Goal: Task Accomplishment & Management: Use online tool/utility

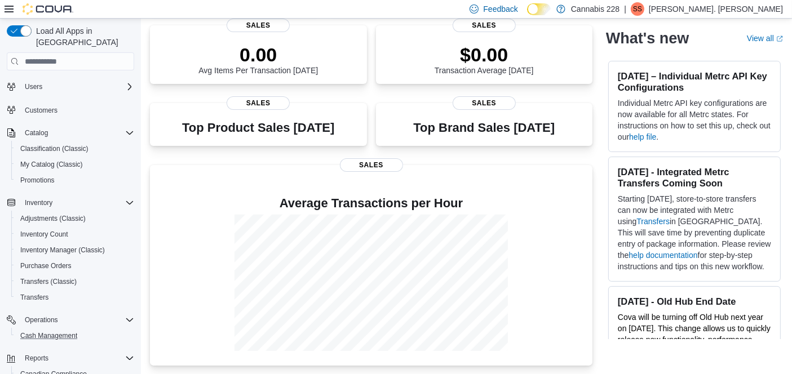
scroll to position [95, 0]
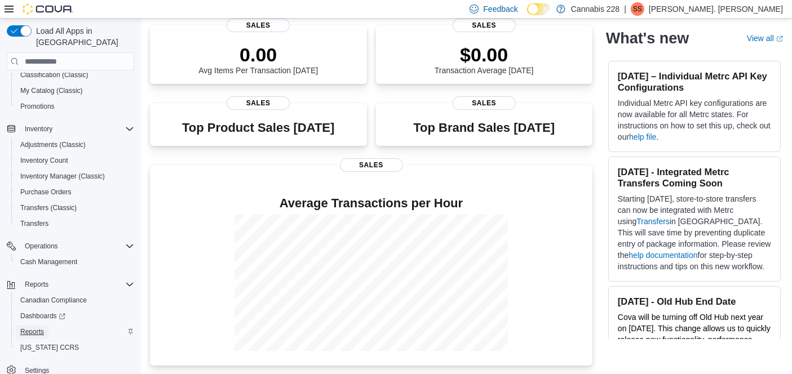
click at [36, 327] on span "Reports" at bounding box center [32, 331] width 24 height 9
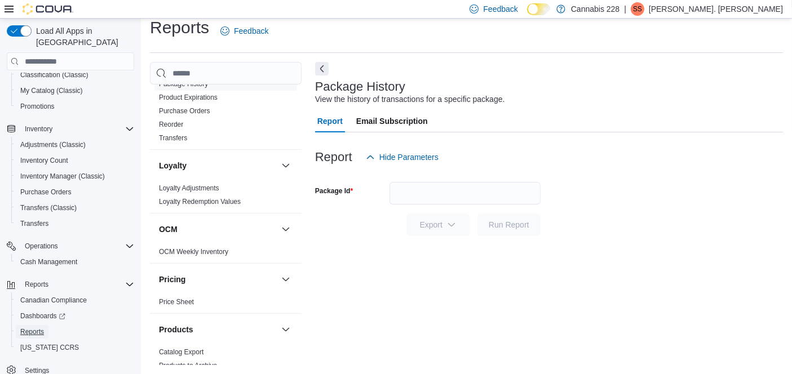
scroll to position [490, 0]
click at [174, 127] on link "Reorder" at bounding box center [171, 127] width 24 height 8
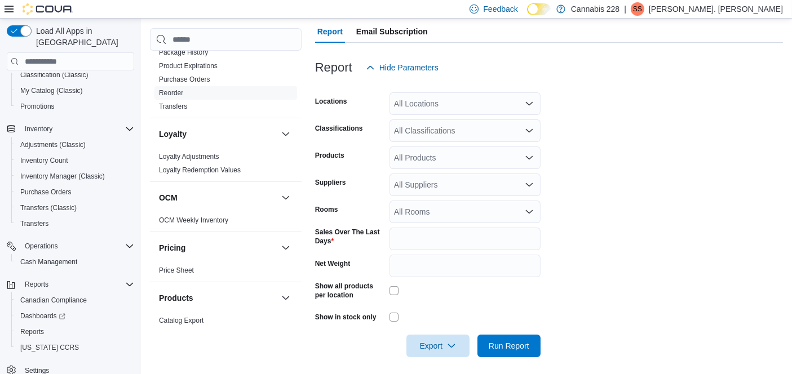
scroll to position [141, 0]
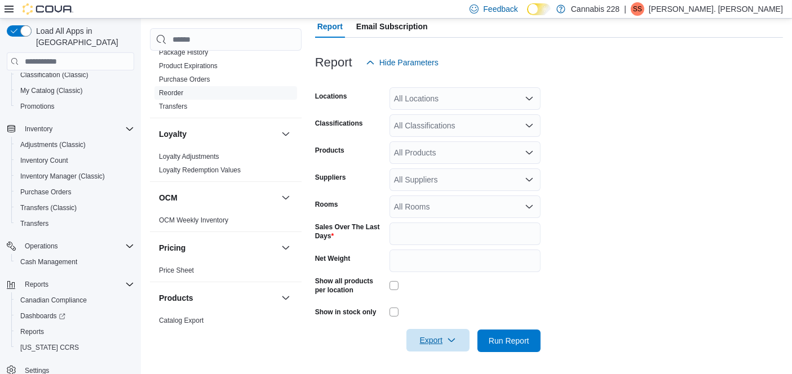
click at [438, 336] on span "Export" at bounding box center [438, 340] width 50 height 23
click at [439, 273] on span "Export to Excel" at bounding box center [439, 272] width 51 height 9
